Goal: Task Accomplishment & Management: Complete application form

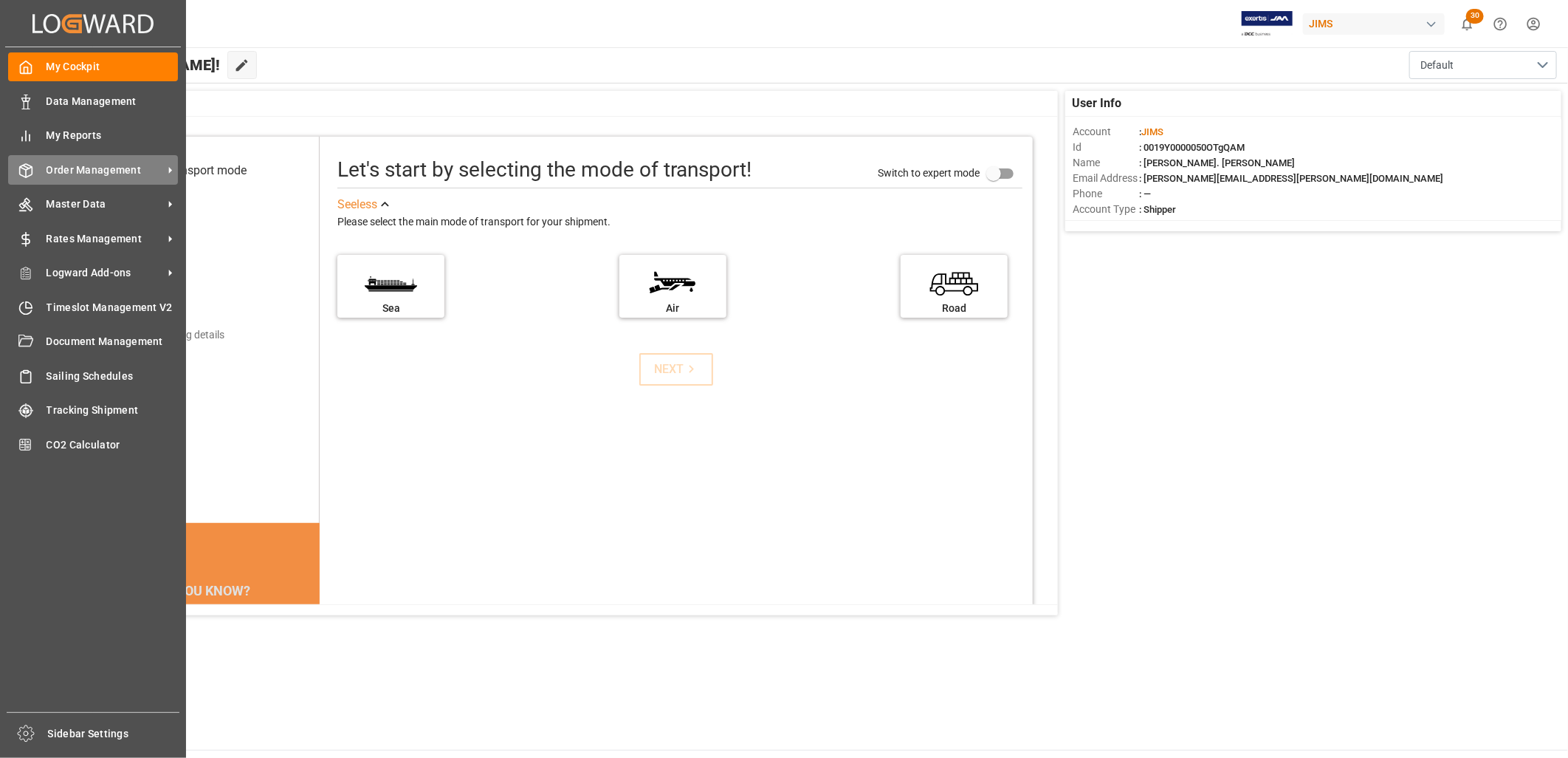
click at [82, 168] on span "Order Management" at bounding box center [105, 170] width 117 height 16
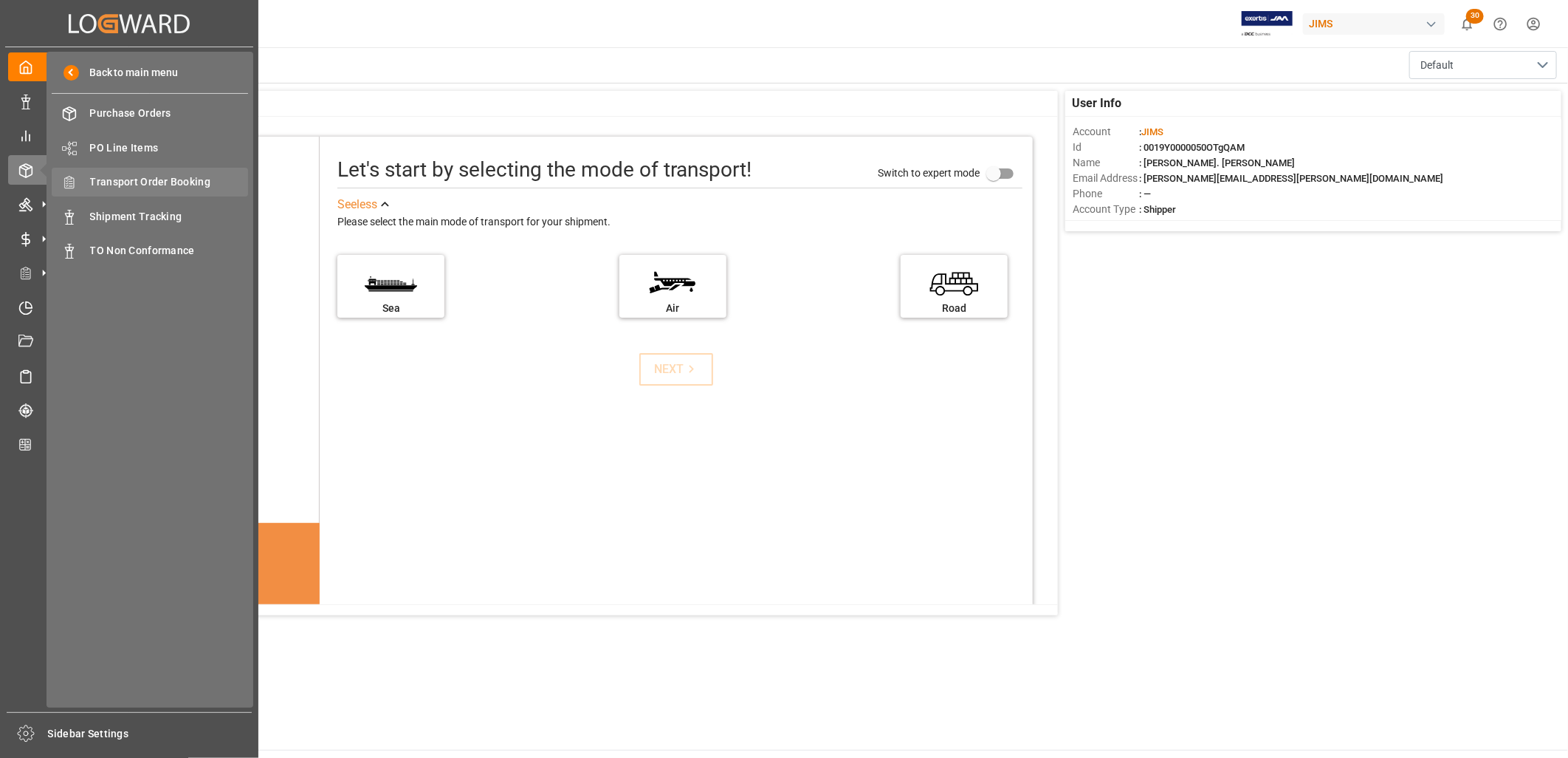
click at [150, 181] on span "Transport Order Booking" at bounding box center [169, 181] width 159 height 16
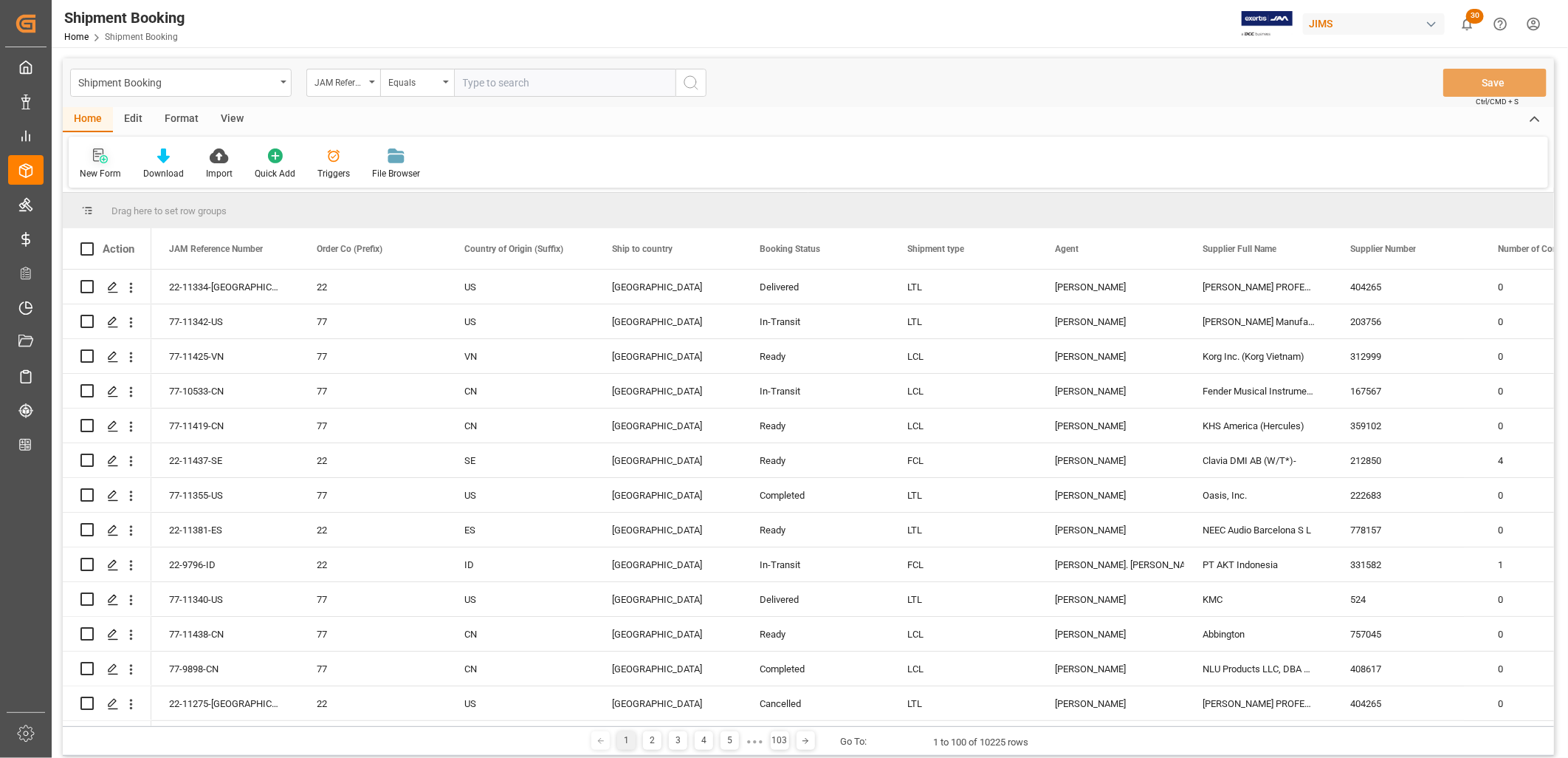
click at [101, 158] on icon at bounding box center [101, 155] width 15 height 15
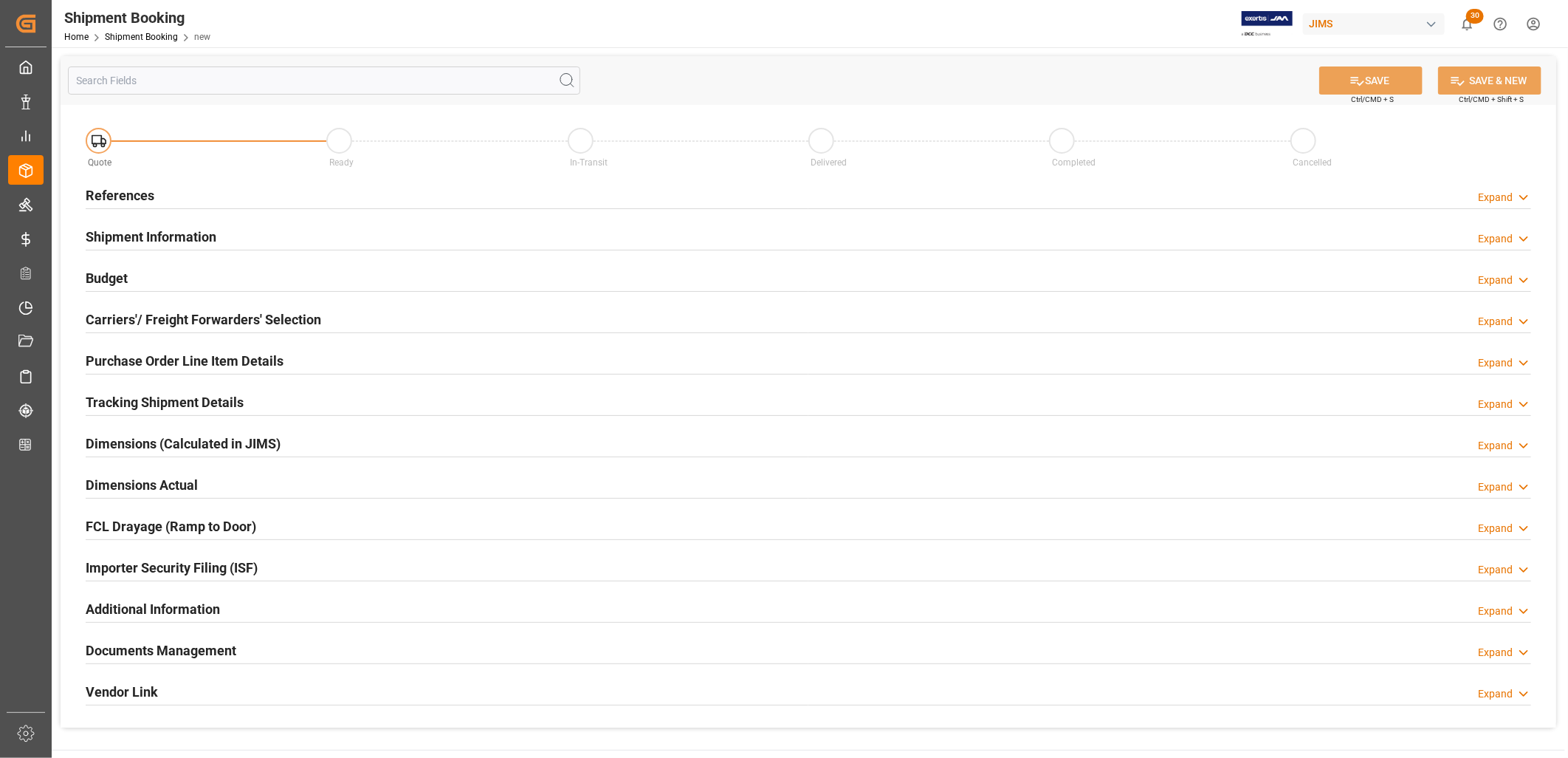
click at [122, 195] on h2 "References" at bounding box center [120, 195] width 68 height 20
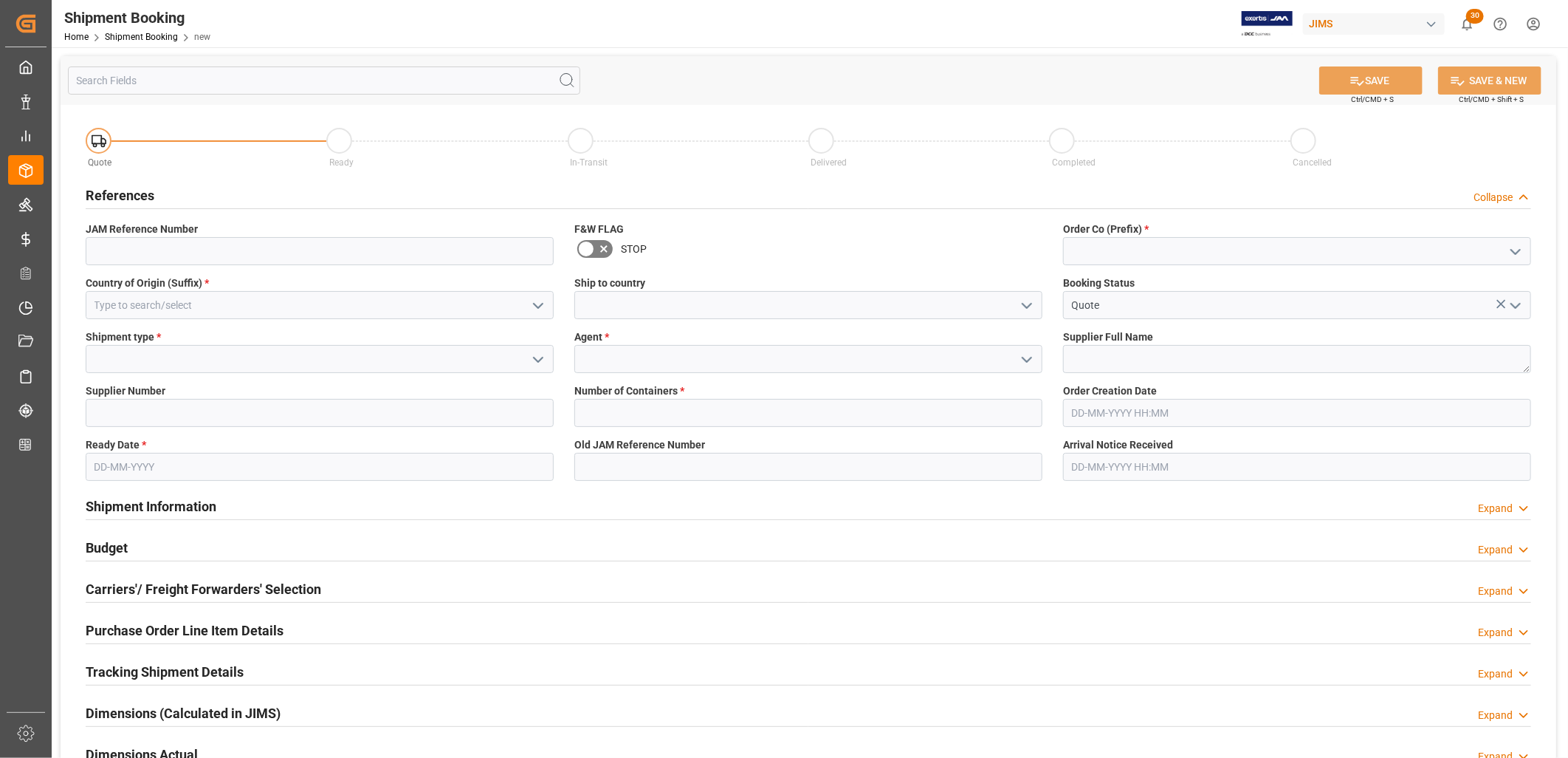
click at [1514, 248] on icon "open menu" at bounding box center [1515, 252] width 18 height 18
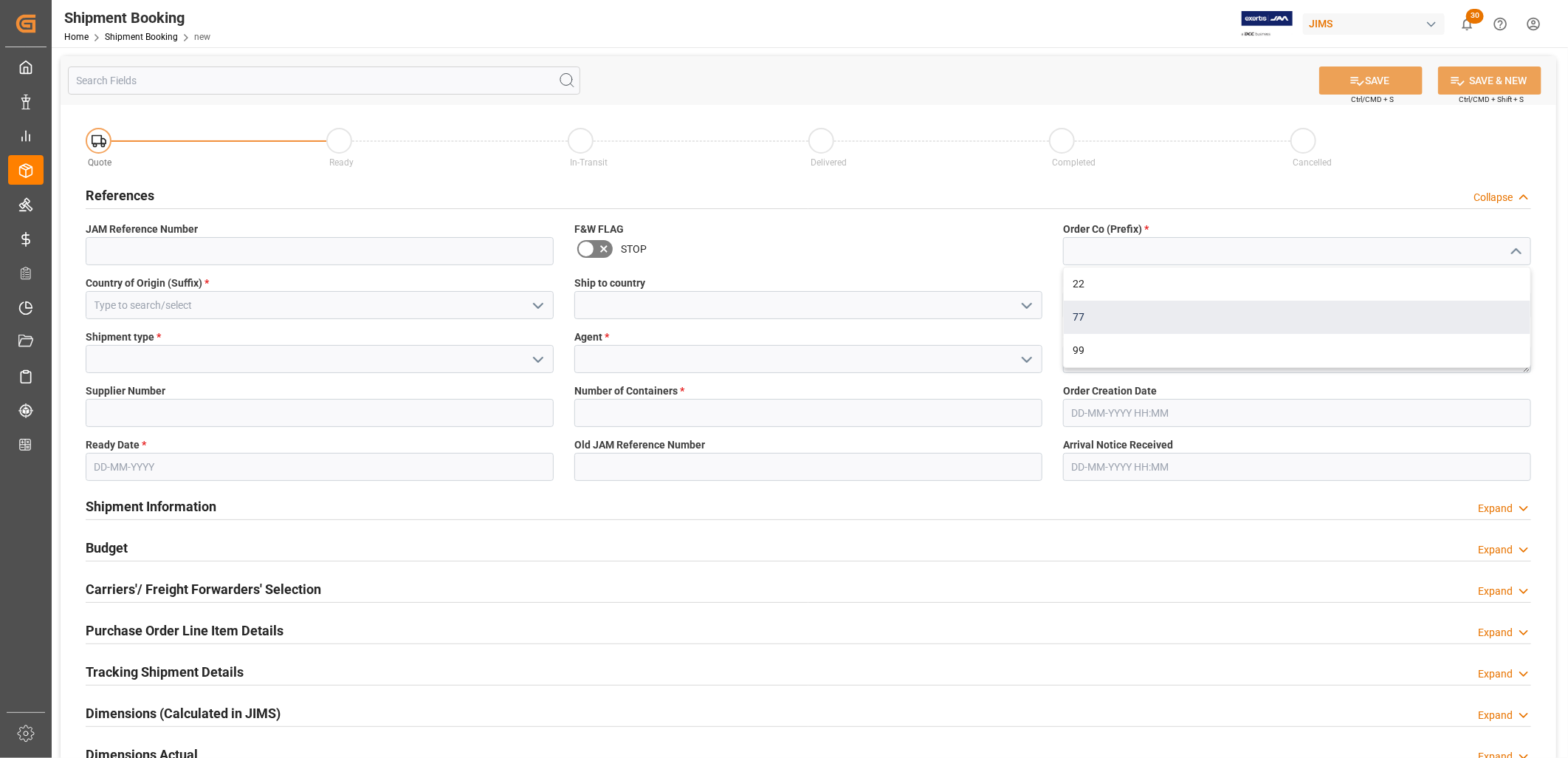
click at [1074, 315] on div "77" at bounding box center [1297, 317] width 466 height 33
type input "77"
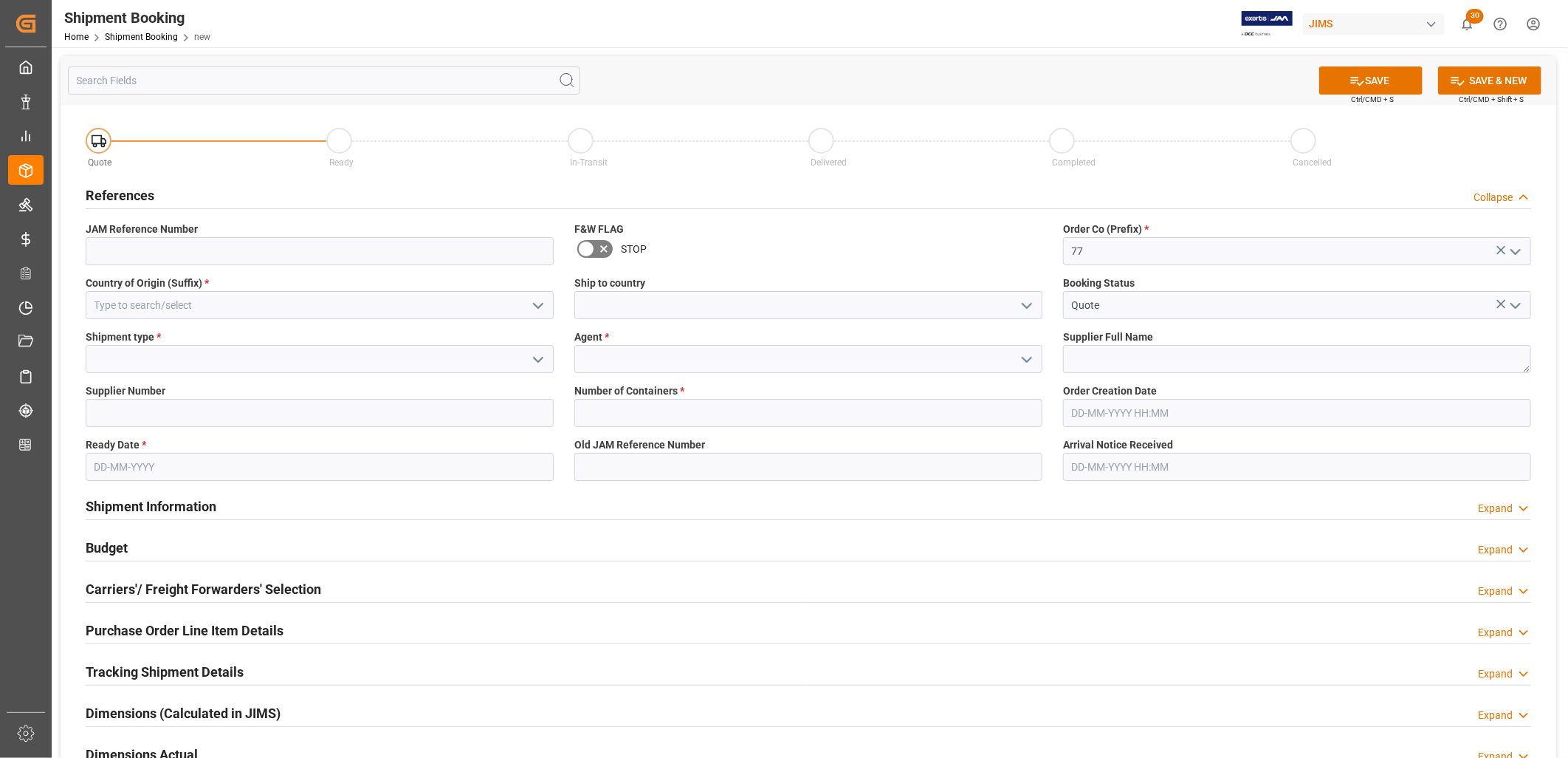
click at [1026, 303] on icon "open menu" at bounding box center [1027, 305] width 18 height 18
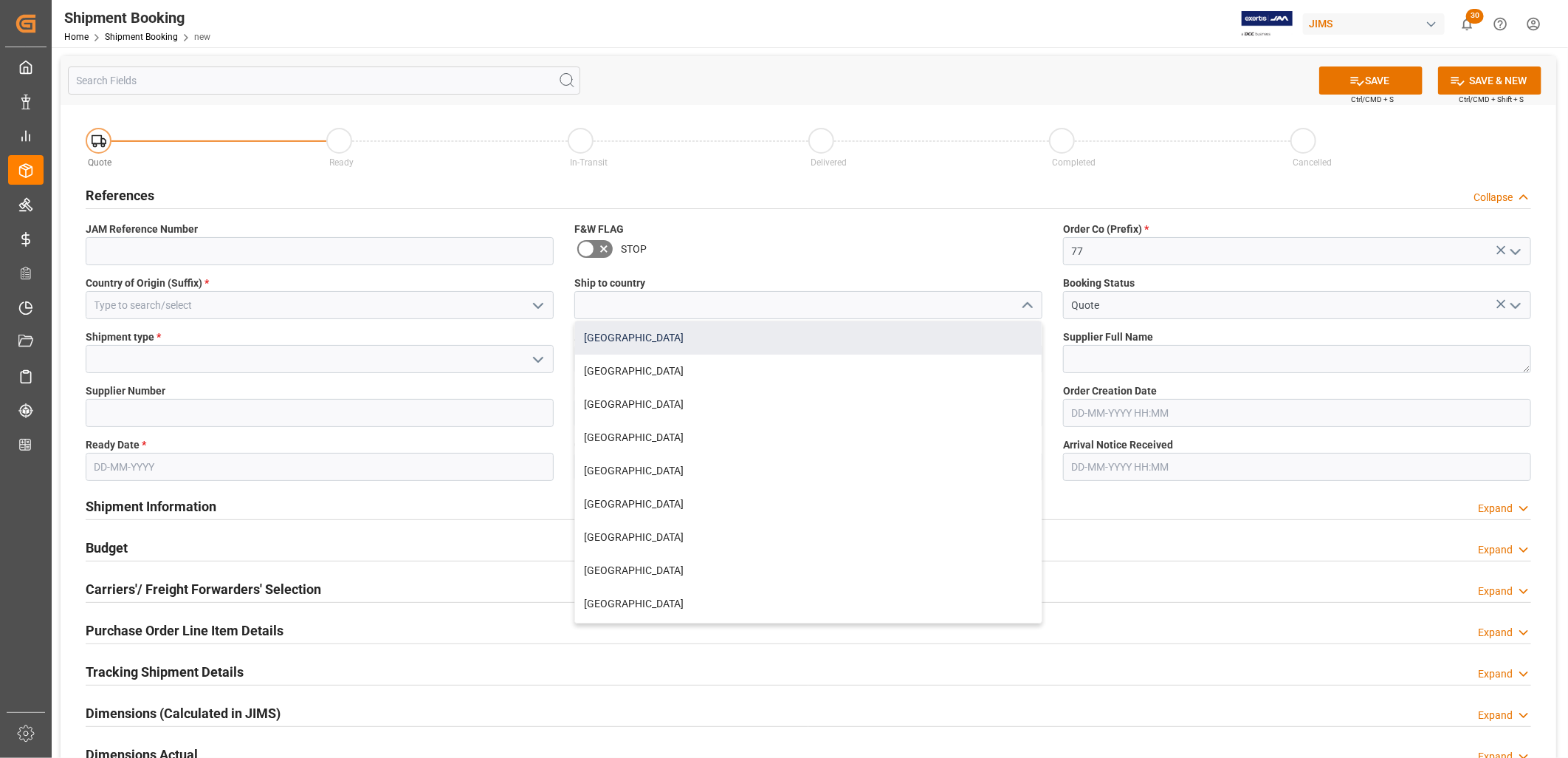
click at [610, 335] on div "[GEOGRAPHIC_DATA]" at bounding box center [809, 338] width 466 height 33
type input "[GEOGRAPHIC_DATA]"
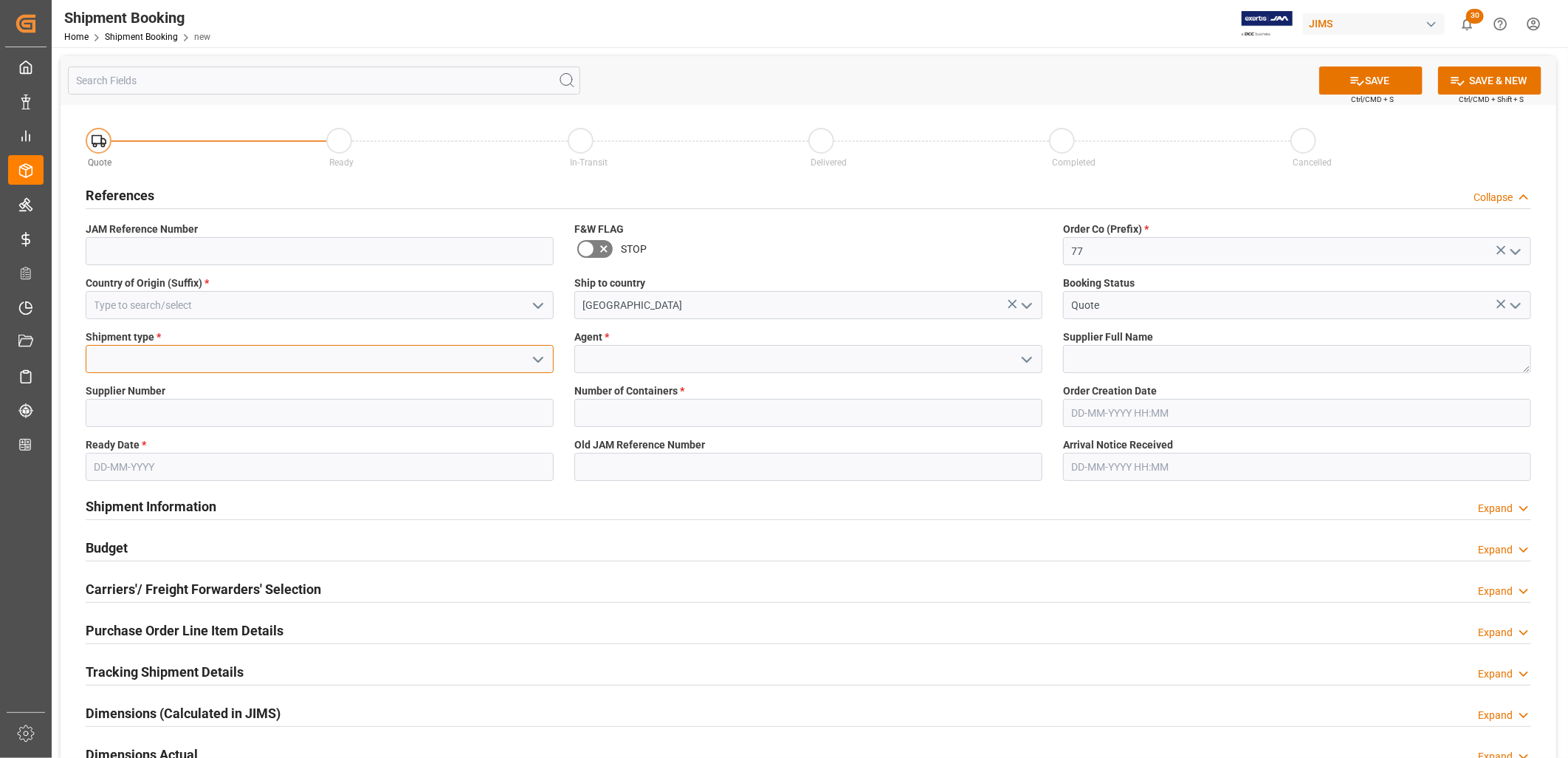
click at [124, 356] on input at bounding box center [320, 359] width 468 height 28
click at [93, 353] on input at bounding box center [320, 359] width 468 height 28
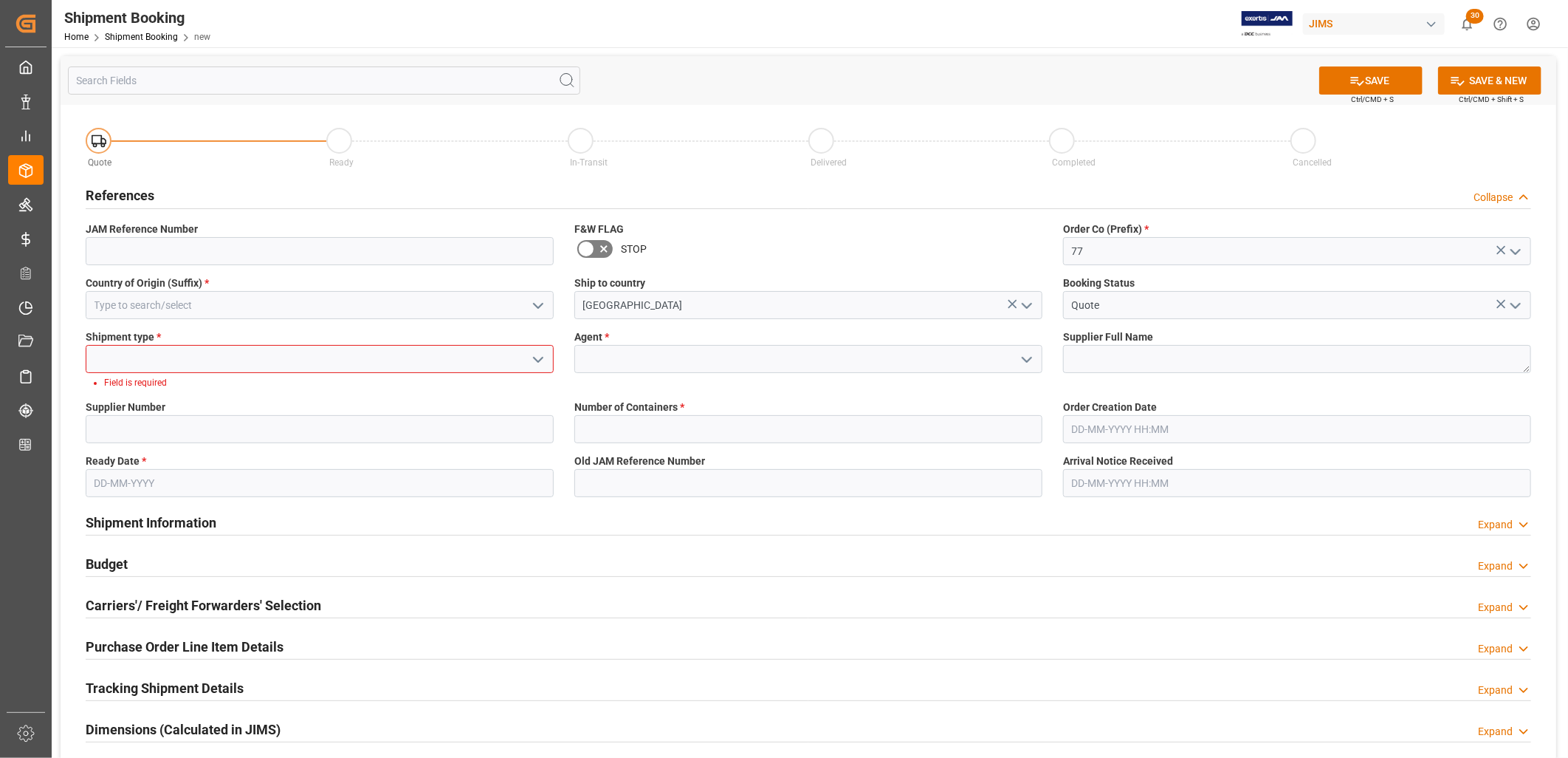
click at [536, 357] on icon "open menu" at bounding box center [537, 359] width 18 height 18
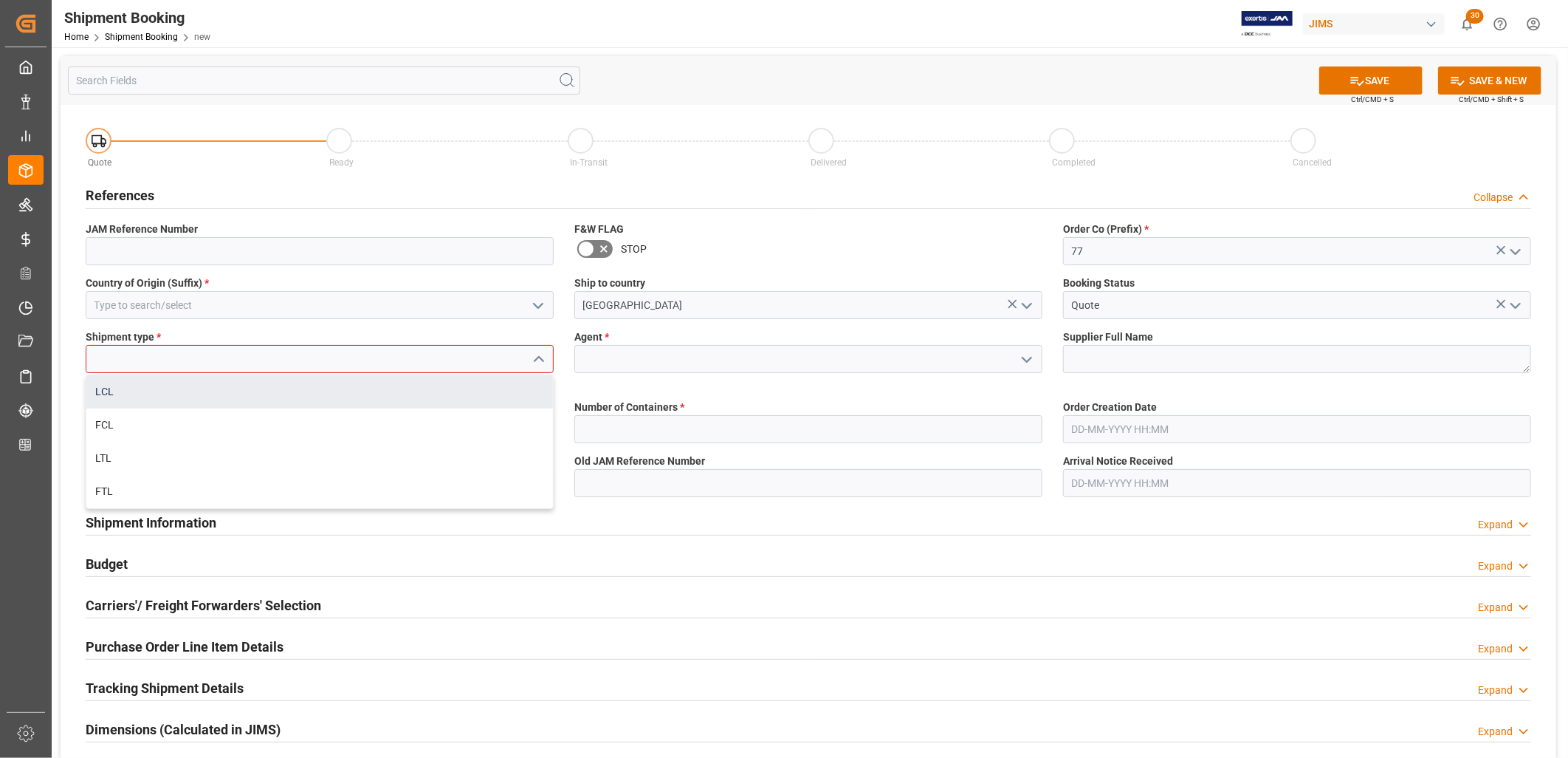
click at [108, 387] on div "LCL" at bounding box center [319, 391] width 466 height 33
type input "LCL"
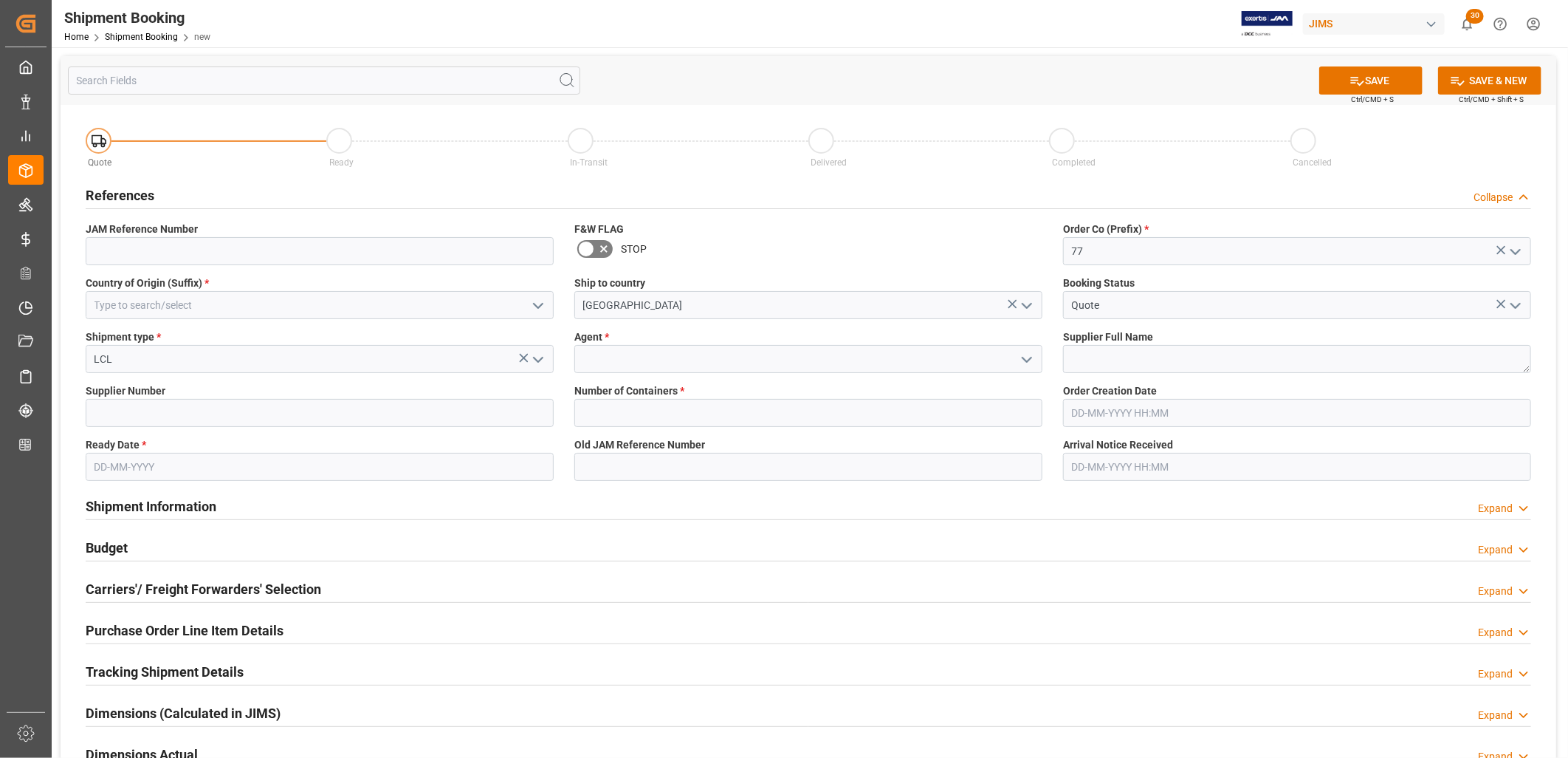
click at [1029, 356] on icon "open menu" at bounding box center [1027, 359] width 18 height 18
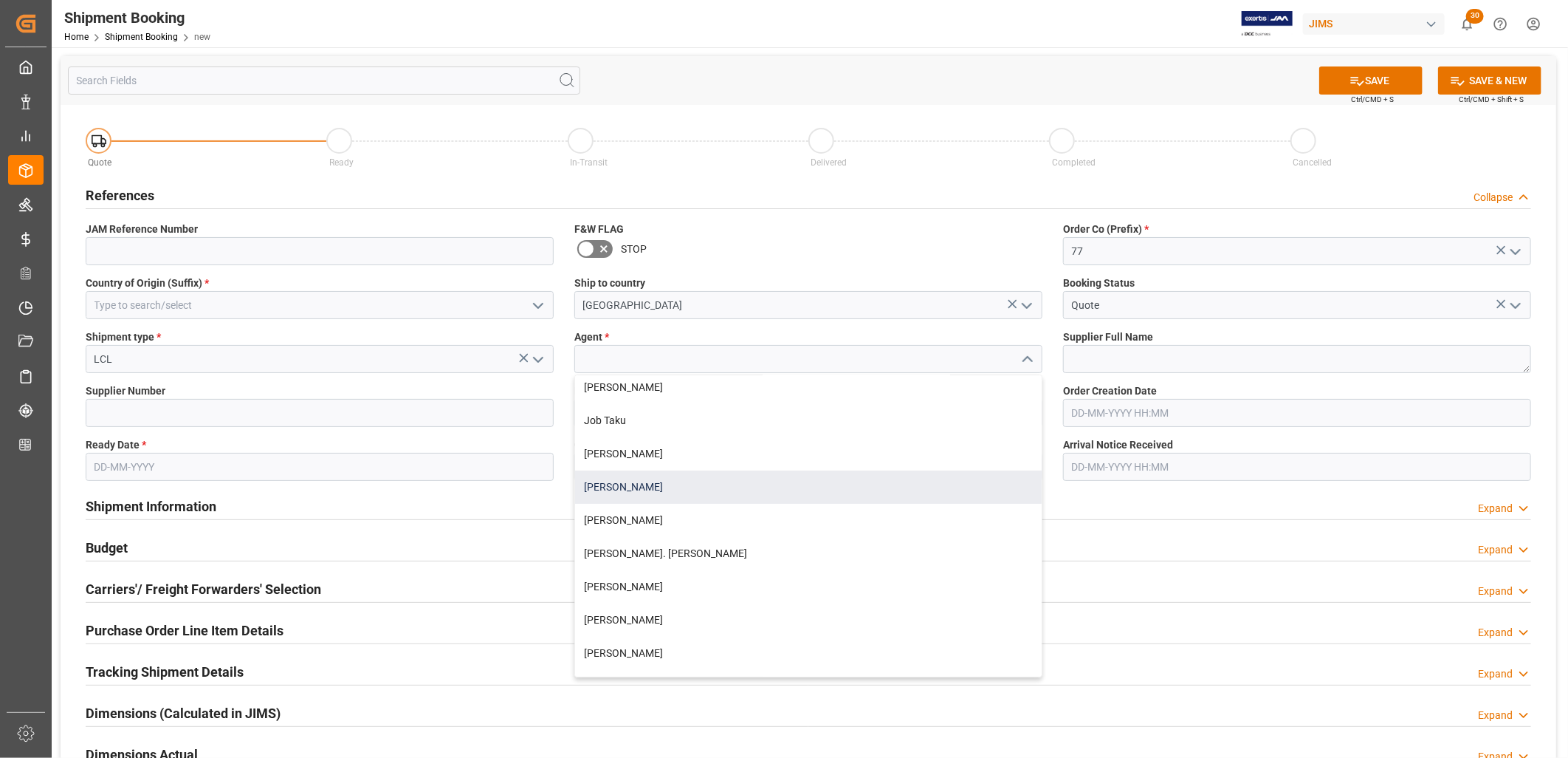
scroll to position [410, 0]
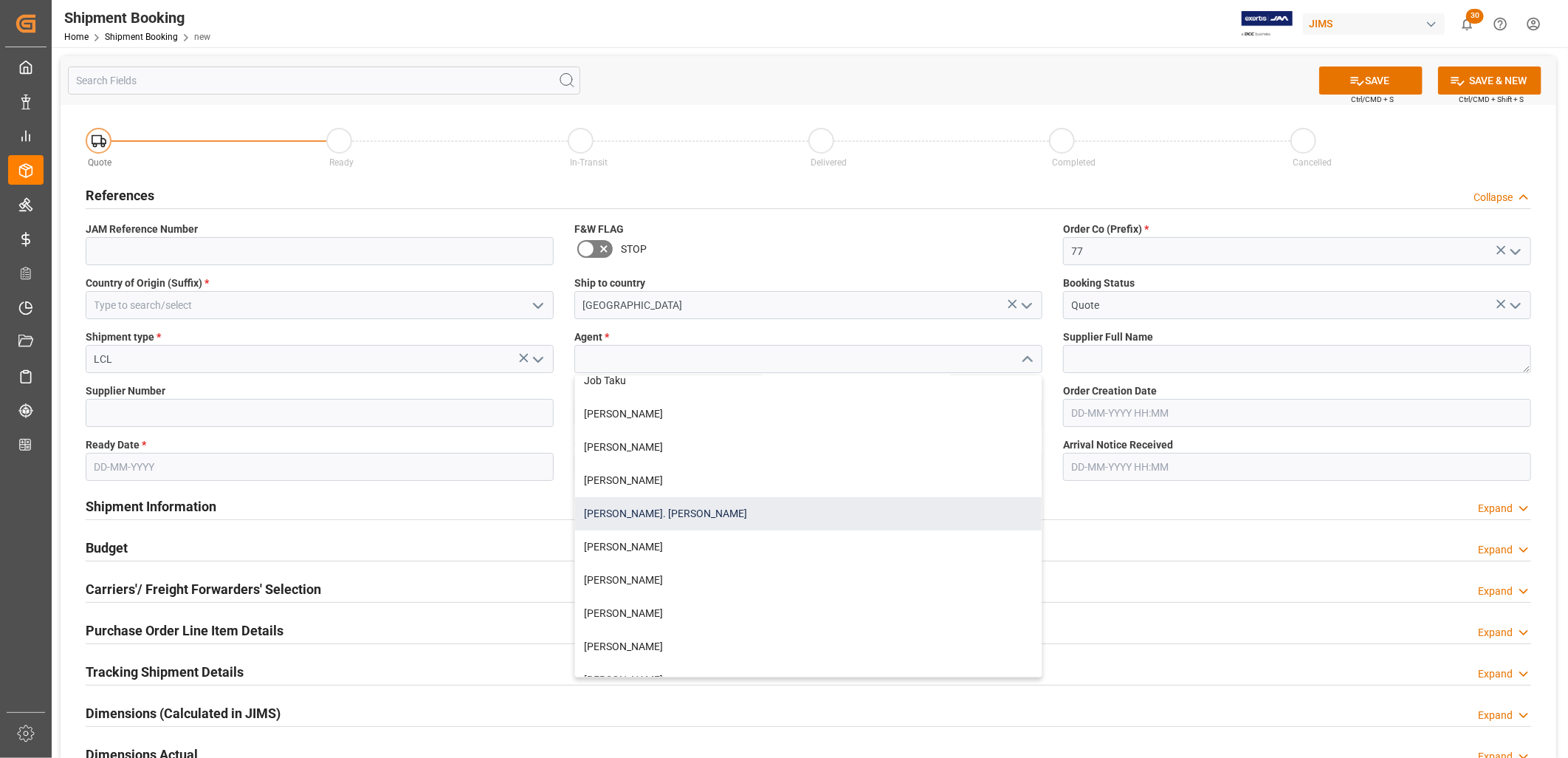
click at [643, 507] on div "[PERSON_NAME]. [PERSON_NAME]" at bounding box center [809, 514] width 466 height 33
type input "[PERSON_NAME]. [PERSON_NAME]"
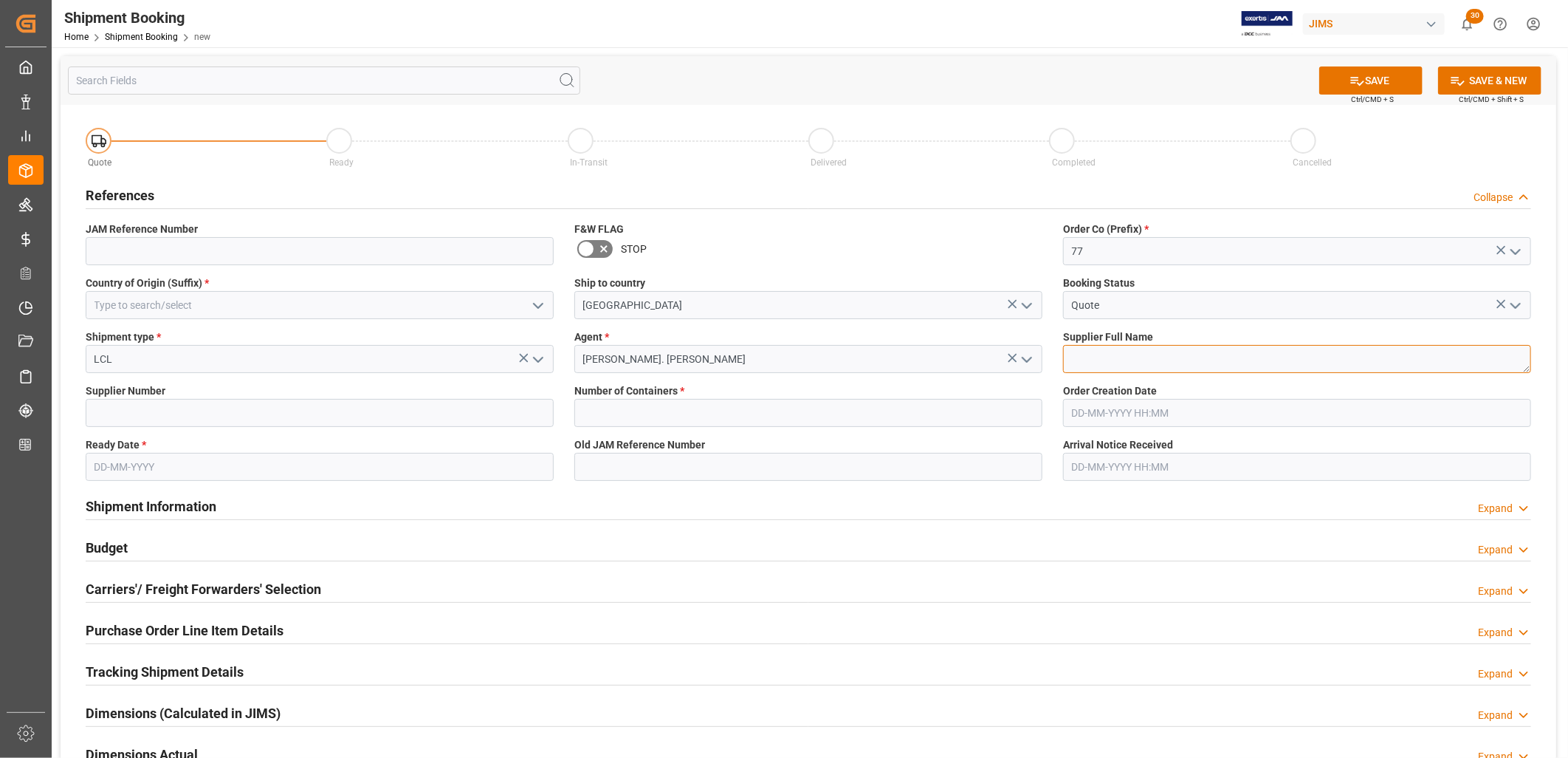
click at [1080, 354] on textarea at bounding box center [1297, 359] width 468 height 28
type textarea "[PERSON_NAME] UK"
click at [625, 415] on input "text" at bounding box center [809, 413] width 468 height 28
type input "0"
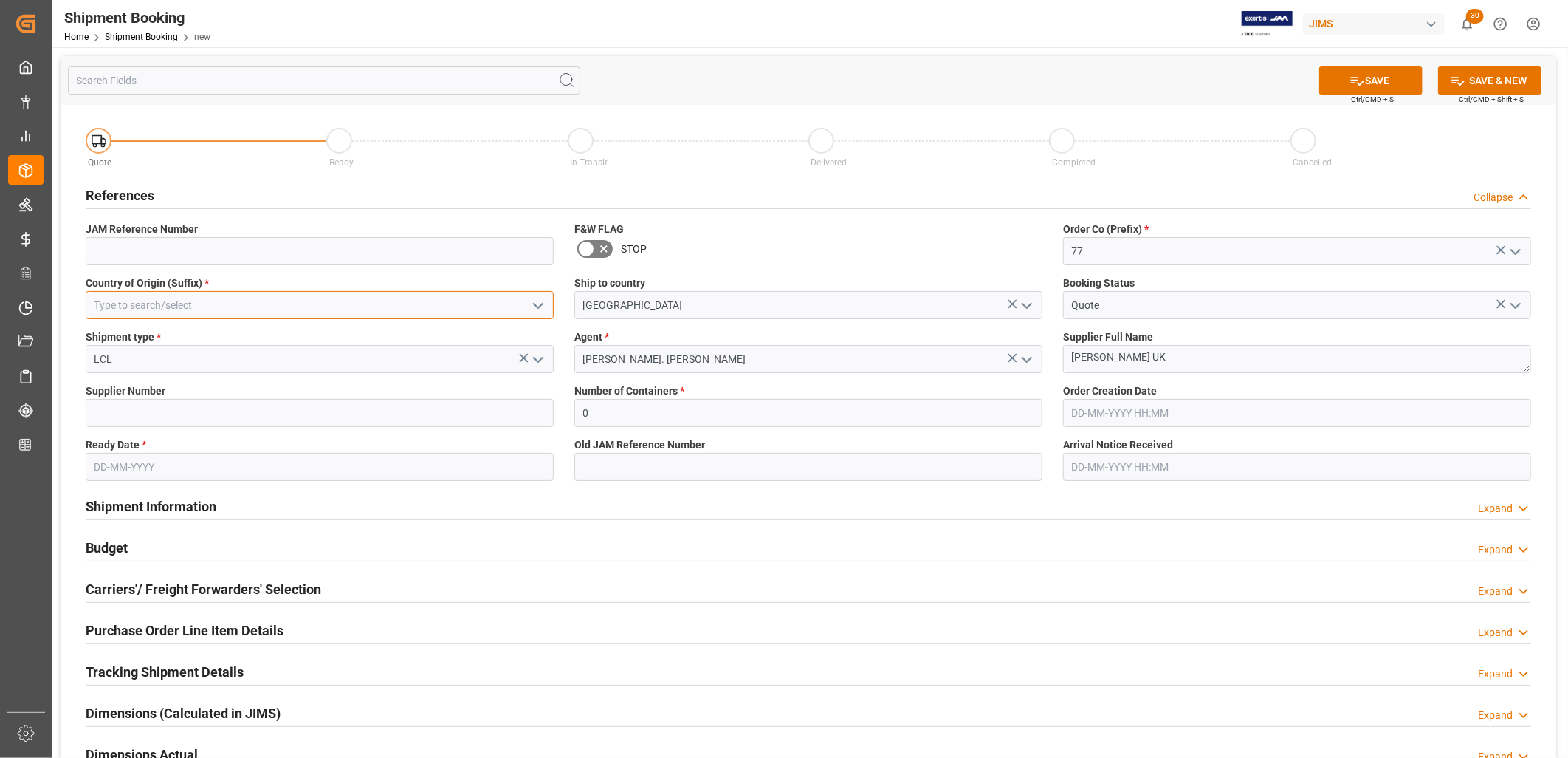
type input "GB"
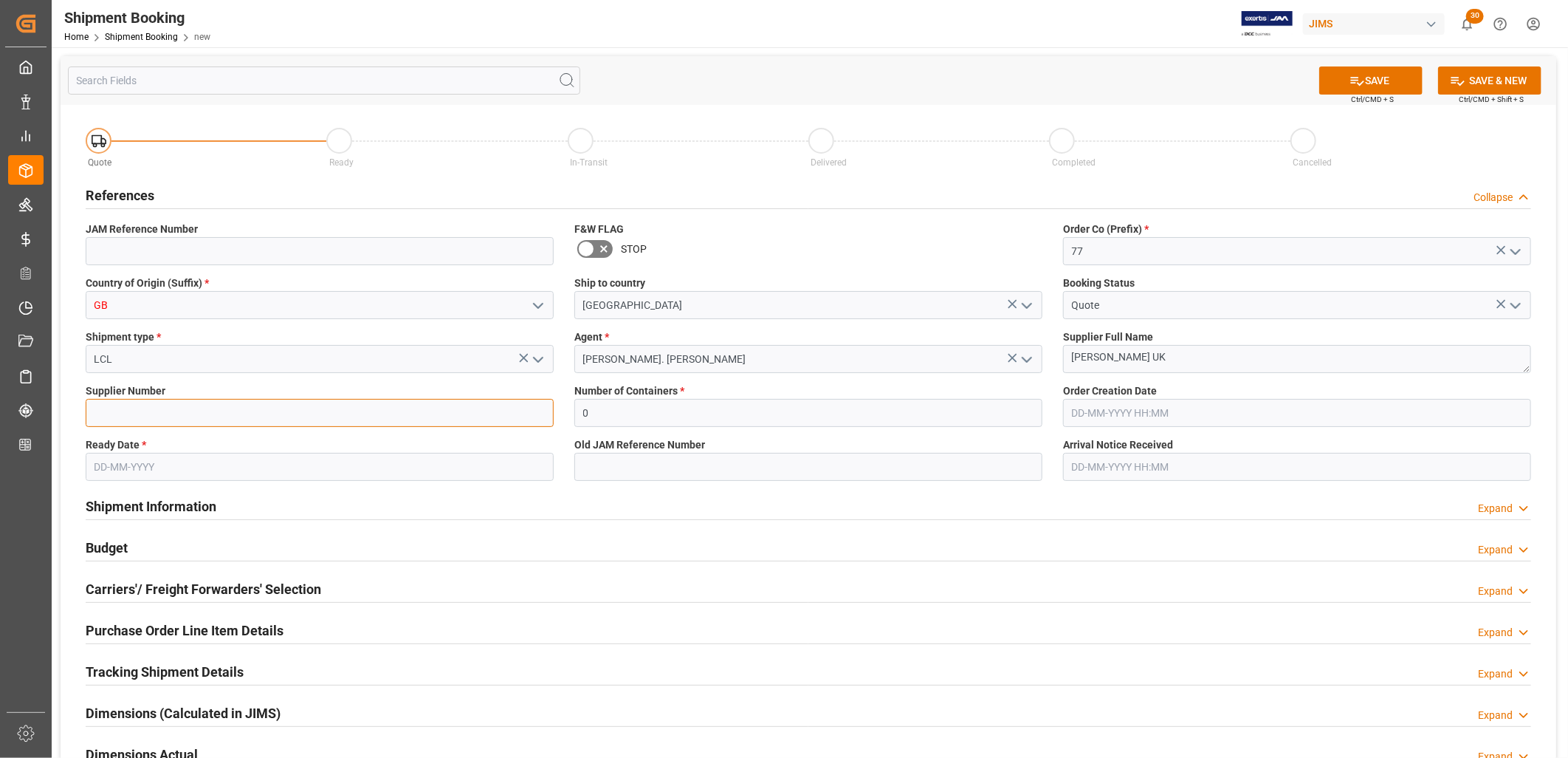
type input "12186"
type input "[DATE]"
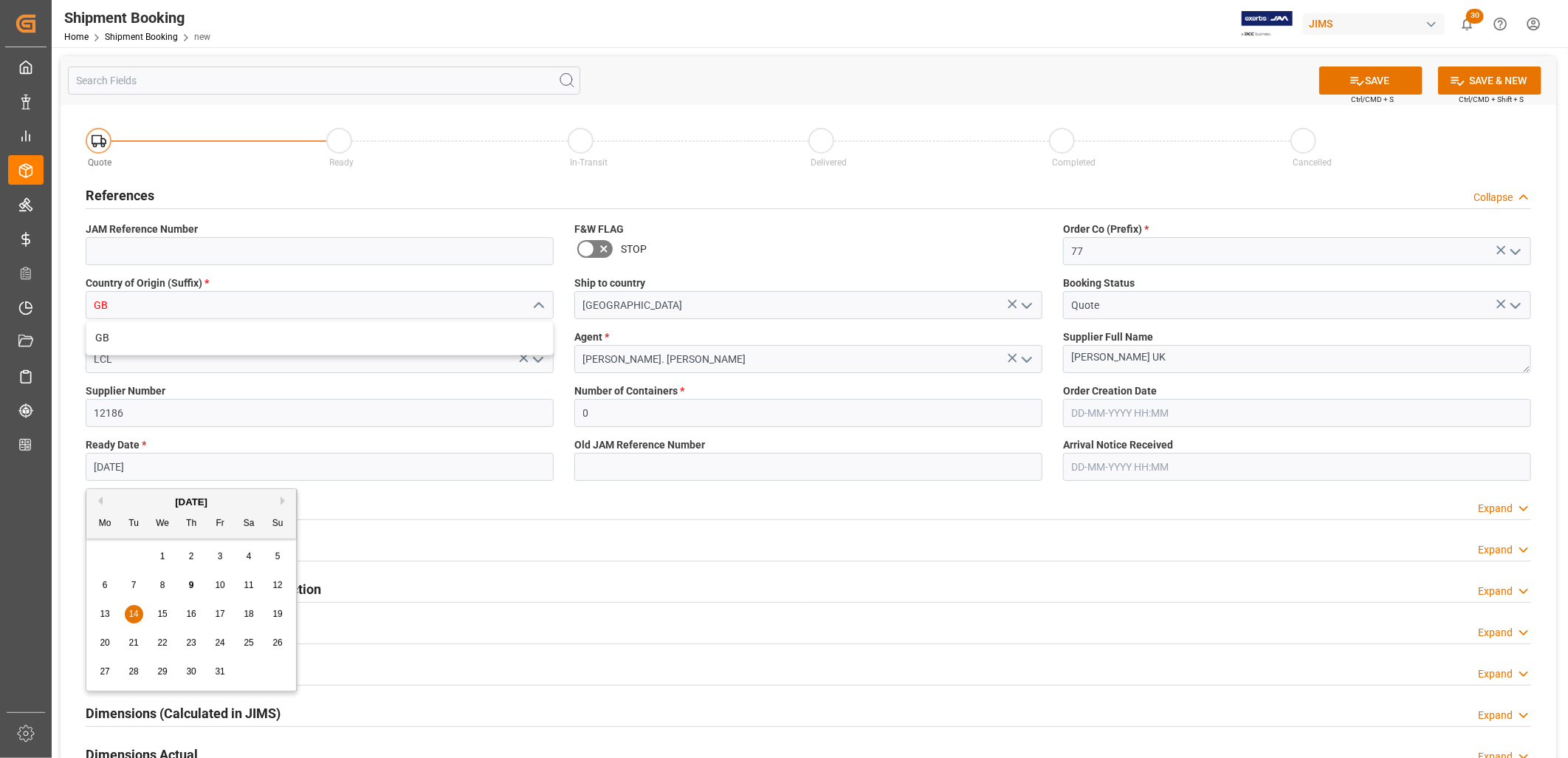
click at [171, 464] on input "[DATE]" at bounding box center [320, 466] width 468 height 28
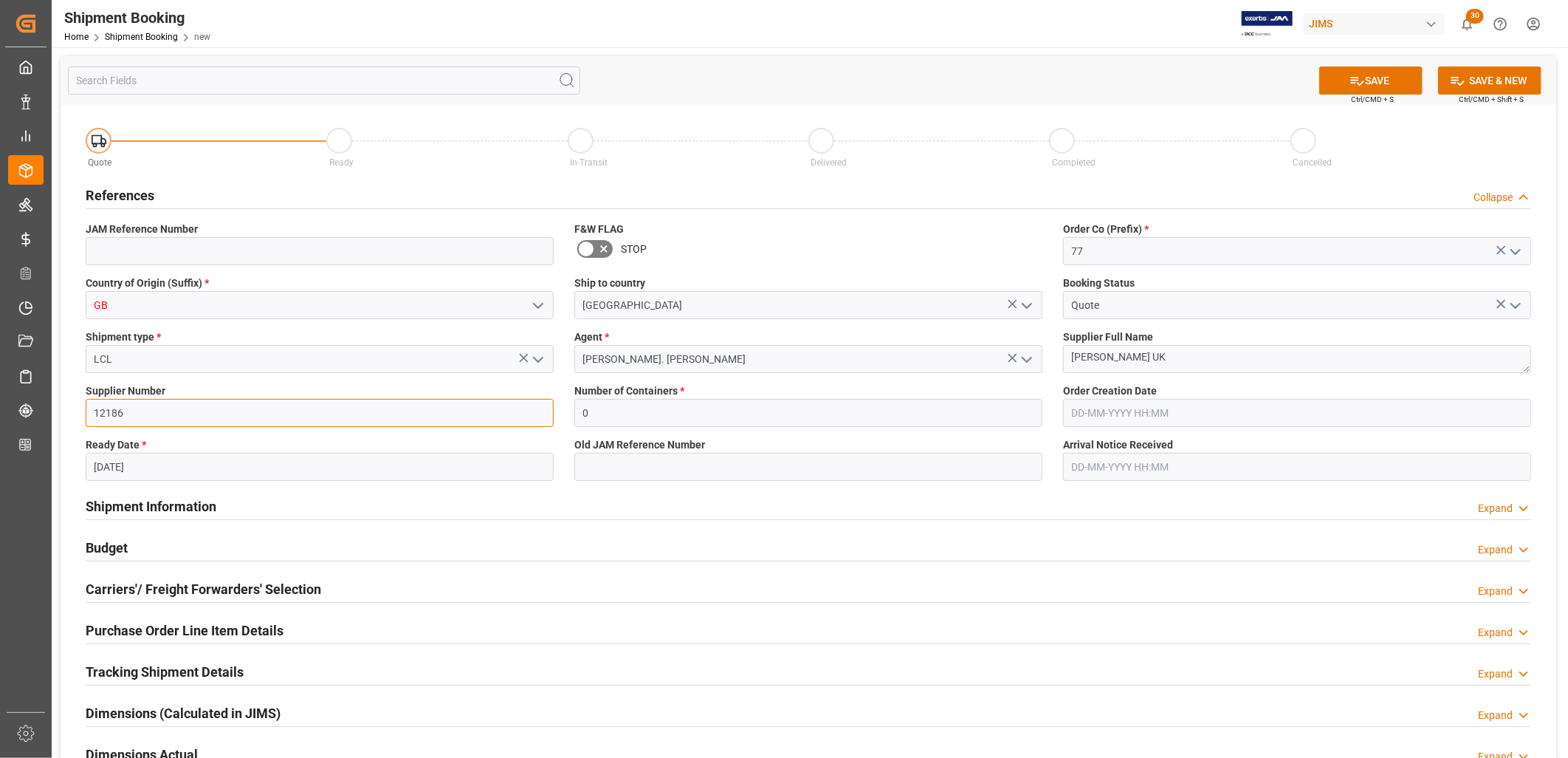
click at [159, 411] on input "12186" at bounding box center [320, 413] width 468 height 28
drag, startPoint x: 159, startPoint y: 411, endPoint x: 93, endPoint y: 407, distance: 66.1
click at [93, 407] on input "12186" at bounding box center [320, 413] width 468 height 28
type input "275769"
click at [1363, 83] on button "SAVE" at bounding box center [1371, 81] width 104 height 28
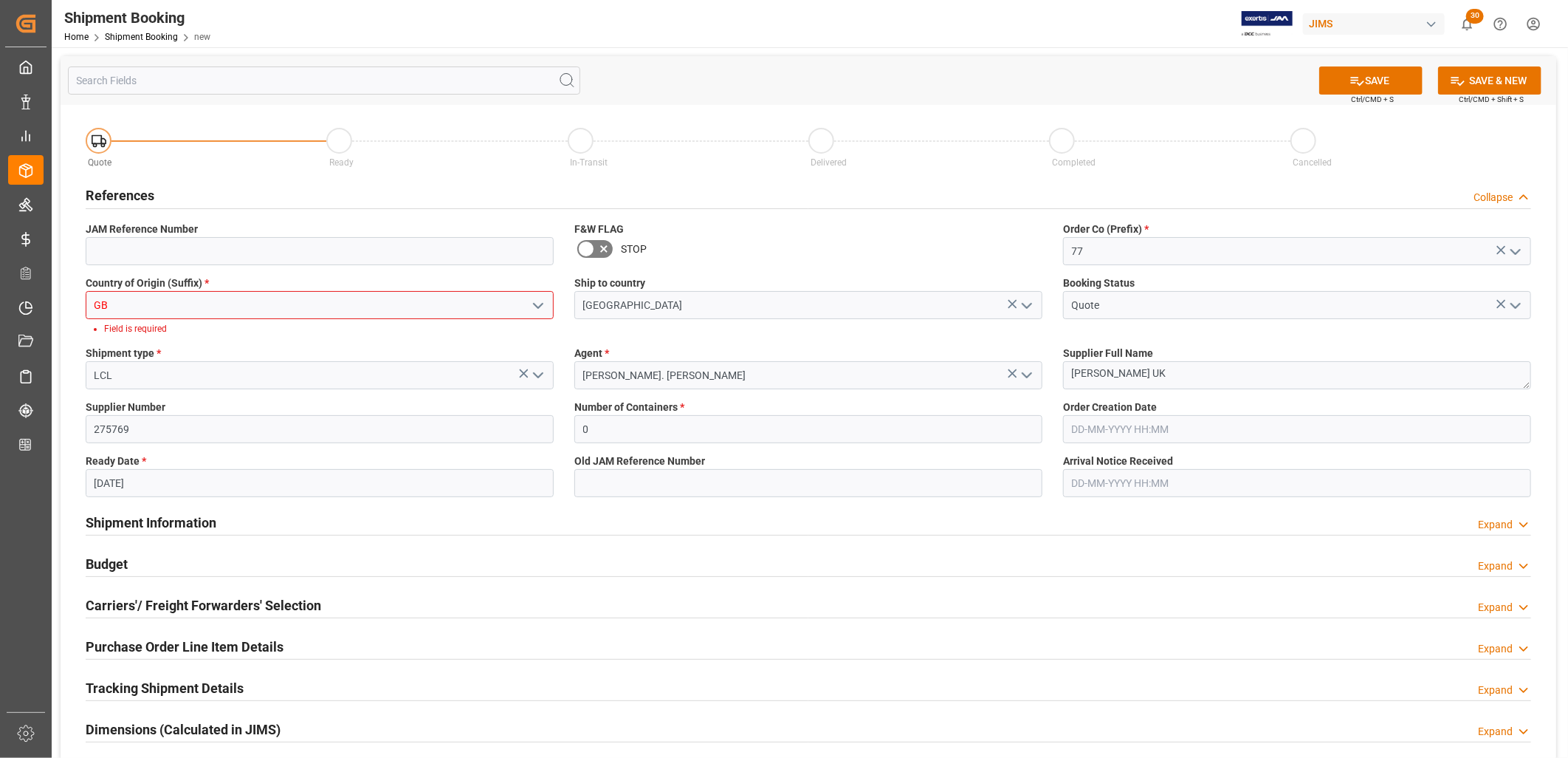
click at [539, 301] on icon "open menu" at bounding box center [537, 305] width 18 height 18
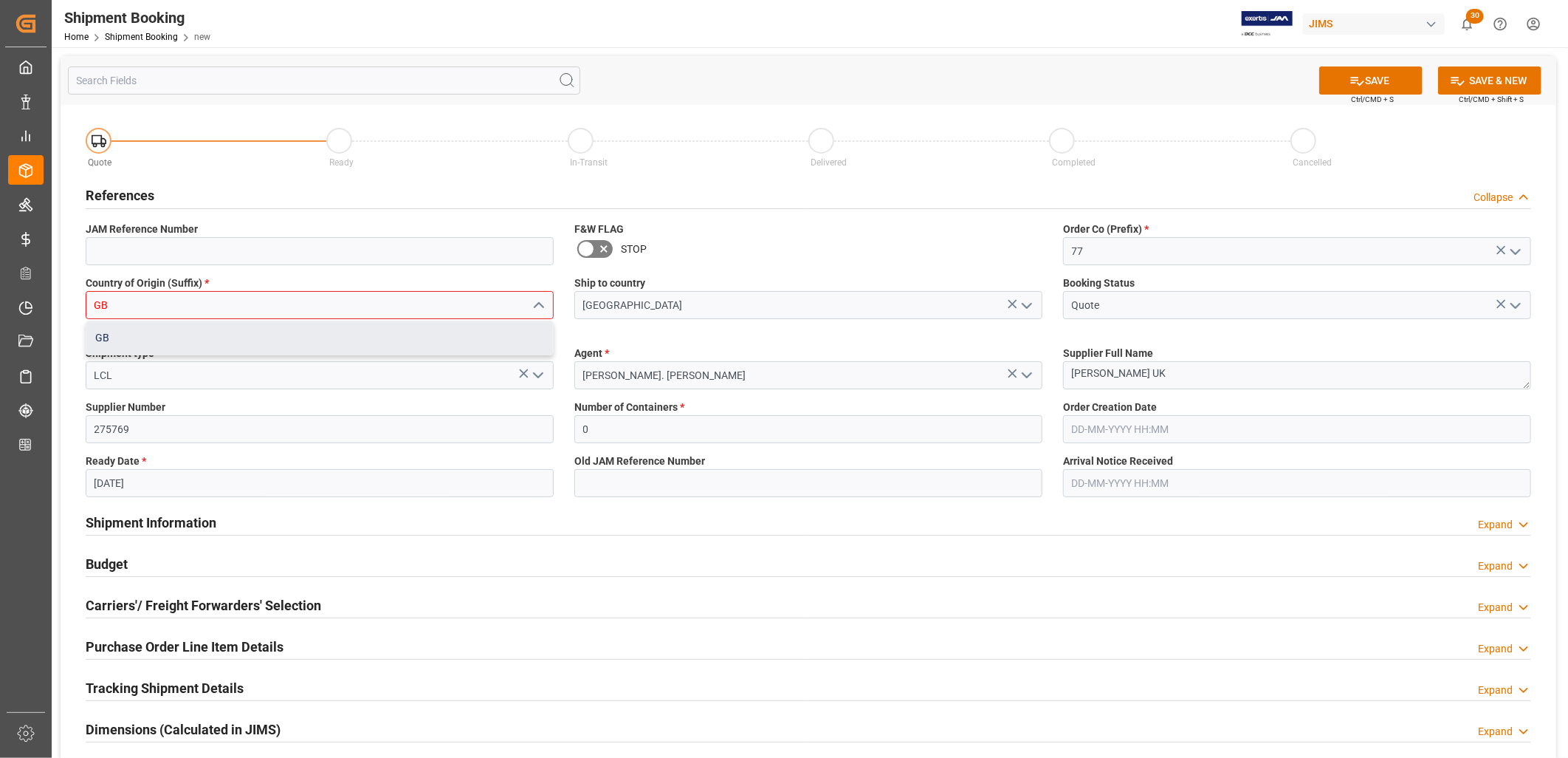
click at [105, 335] on div "GB" at bounding box center [319, 338] width 466 height 33
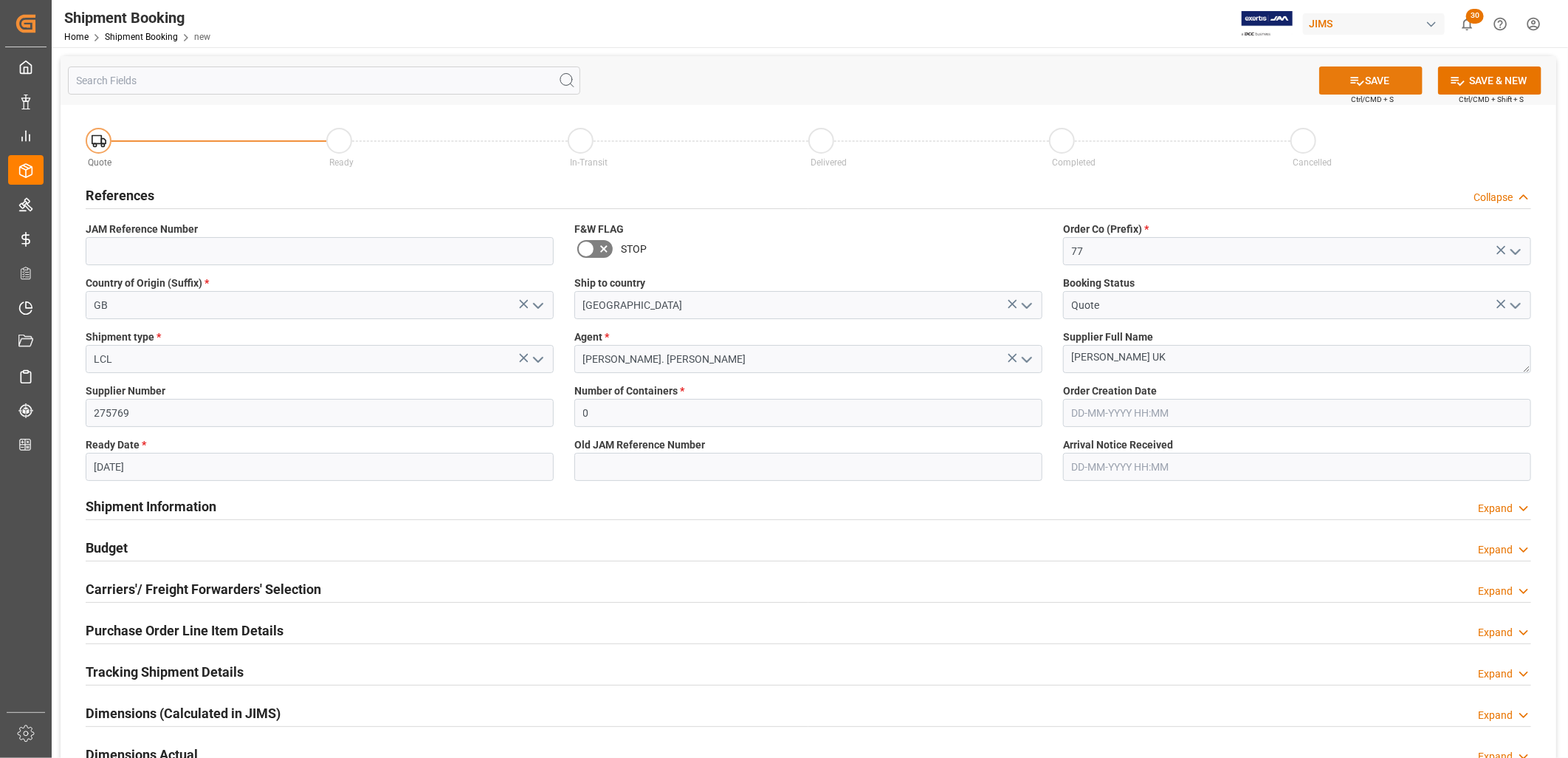
click at [1392, 81] on button "SAVE" at bounding box center [1371, 81] width 104 height 28
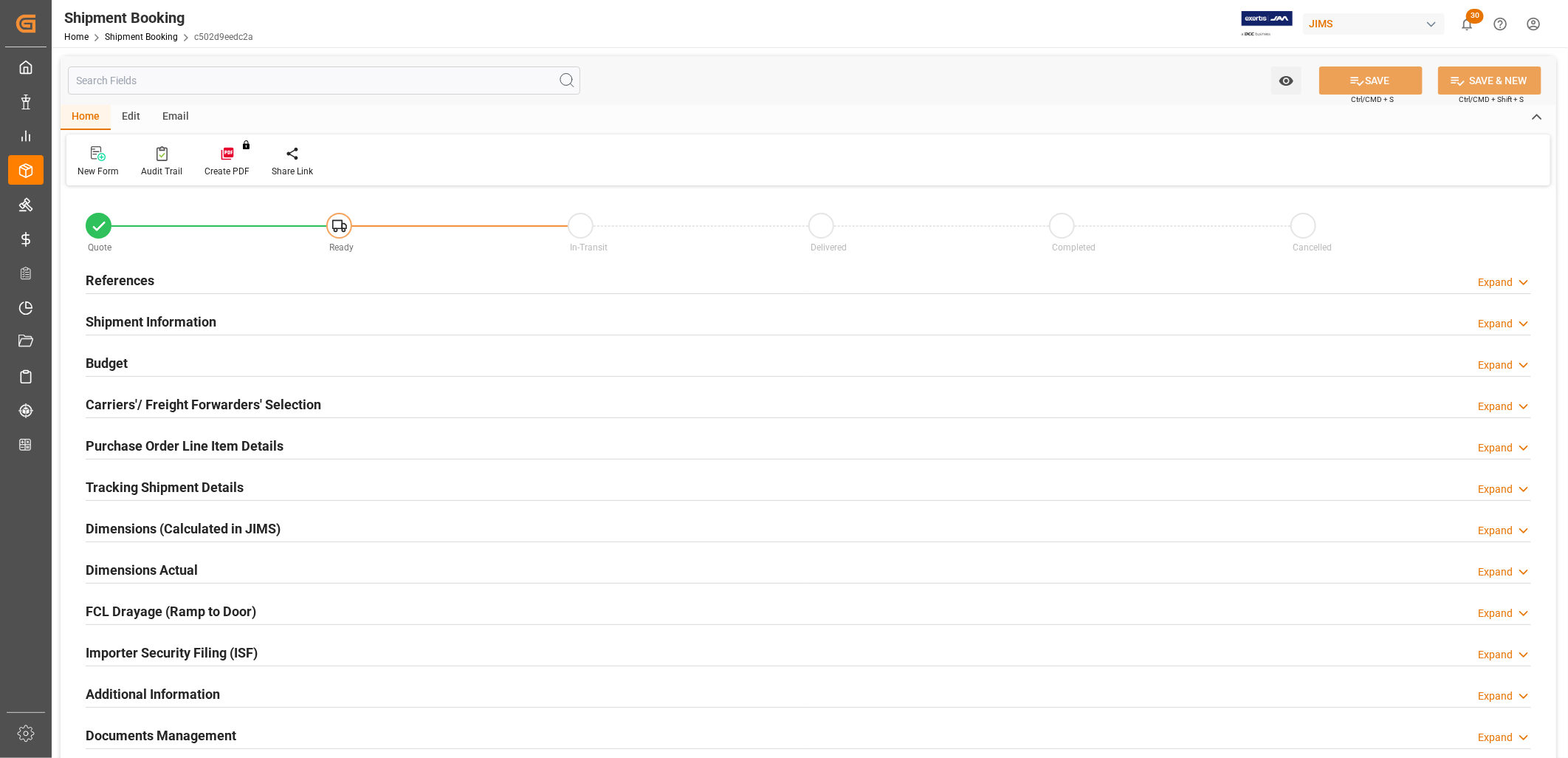
type input "0"
type input "[DATE]"
click at [133, 275] on h2 "References" at bounding box center [120, 280] width 68 height 20
